Goal: Information Seeking & Learning: Learn about a topic

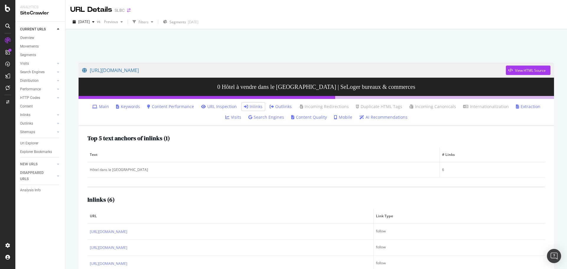
click at [128, 12] on icon "arrow-right-arrow-left" at bounding box center [129, 10] width 4 height 4
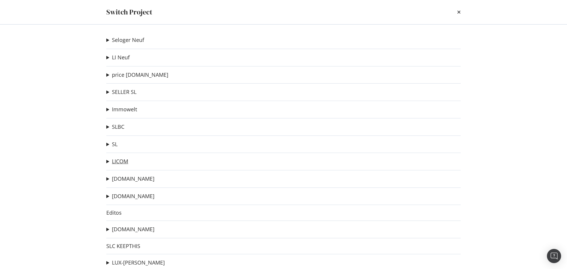
click at [123, 163] on link "LICOM" at bounding box center [120, 161] width 16 height 6
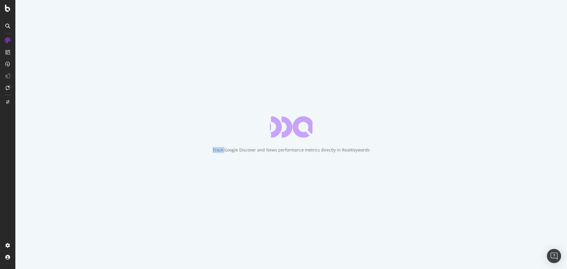
click at [27, 69] on div "Track Google Discover and News performance metrics directly in RealKeywords" at bounding box center [290, 134] width 551 height 269
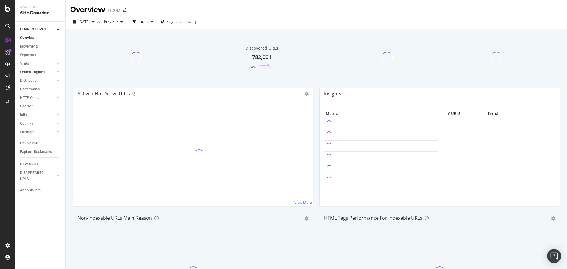
click at [38, 73] on div "Search Engines" at bounding box center [32, 72] width 24 height 6
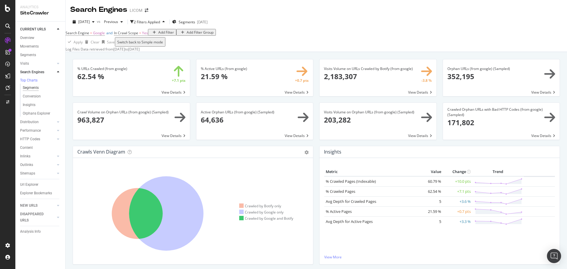
click at [32, 87] on div "Segments" at bounding box center [31, 88] width 16 height 6
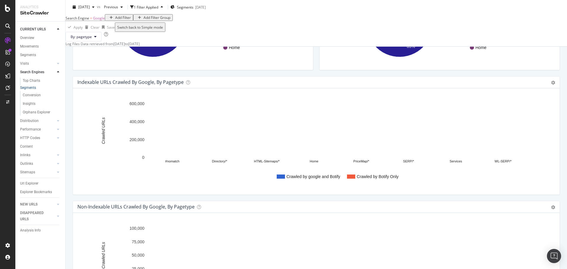
scroll to position [30, 0]
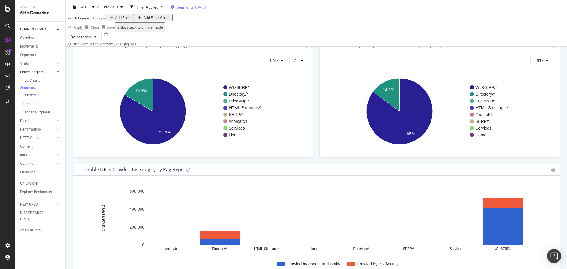
click at [193, 9] on span "Segments" at bounding box center [185, 6] width 17 height 5
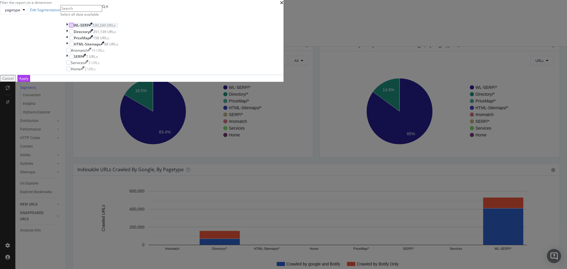
click at [74, 27] on div "modal" at bounding box center [71, 25] width 5 height 5
click at [28, 81] on div "Apply" at bounding box center [23, 78] width 9 height 5
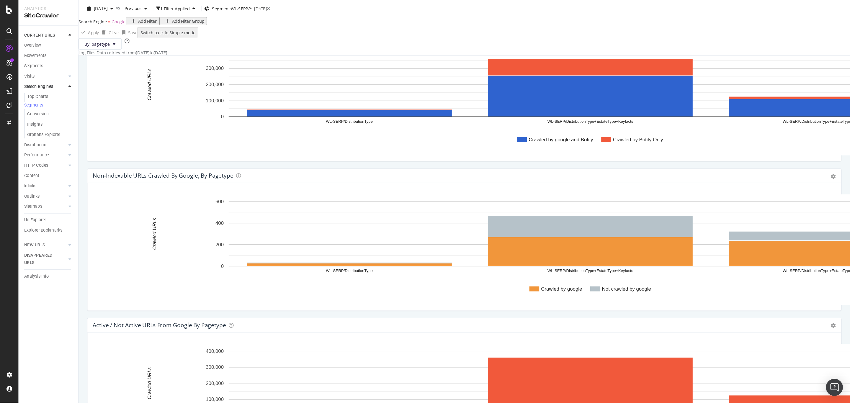
scroll to position [177, 0]
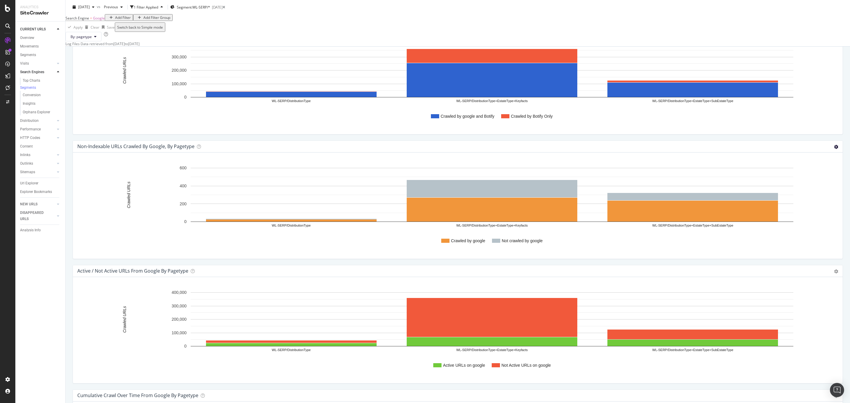
click at [566, 149] on icon at bounding box center [836, 147] width 4 height 4
click at [566, 214] on div "URLs Crawled by google and by Botify, by pagetype Chart (by Value) Table Expand…" at bounding box center [458, 85] width 784 height 403
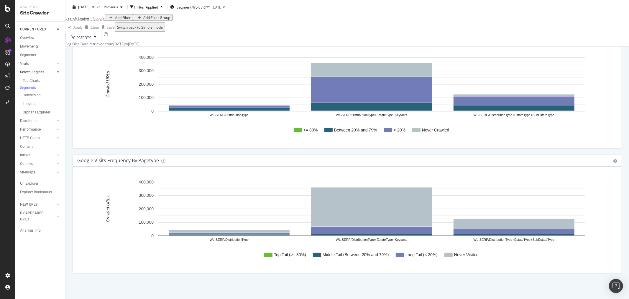
scroll to position [795, 0]
